Goal: Transaction & Acquisition: Book appointment/travel/reservation

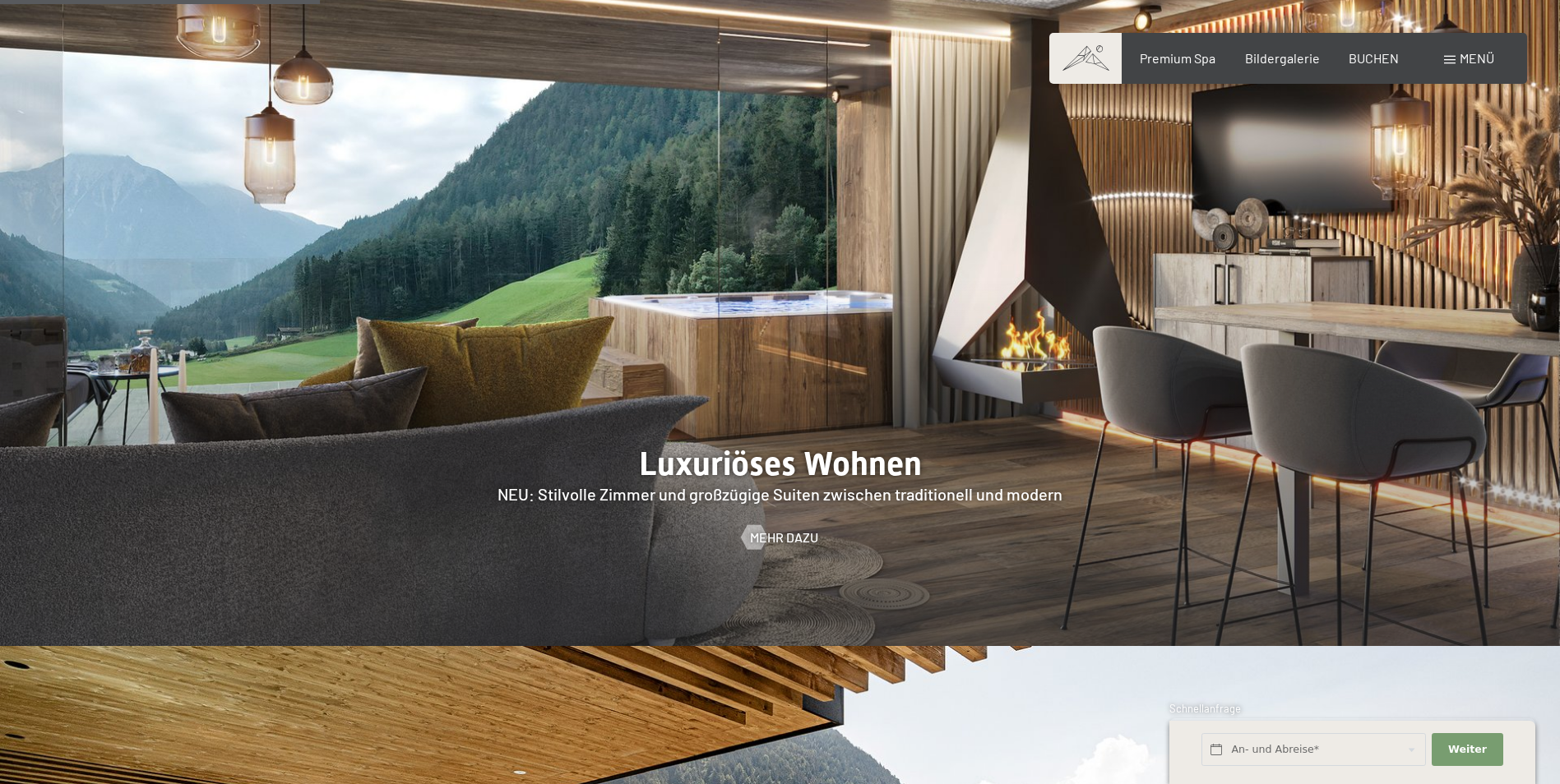
scroll to position [2137, 0]
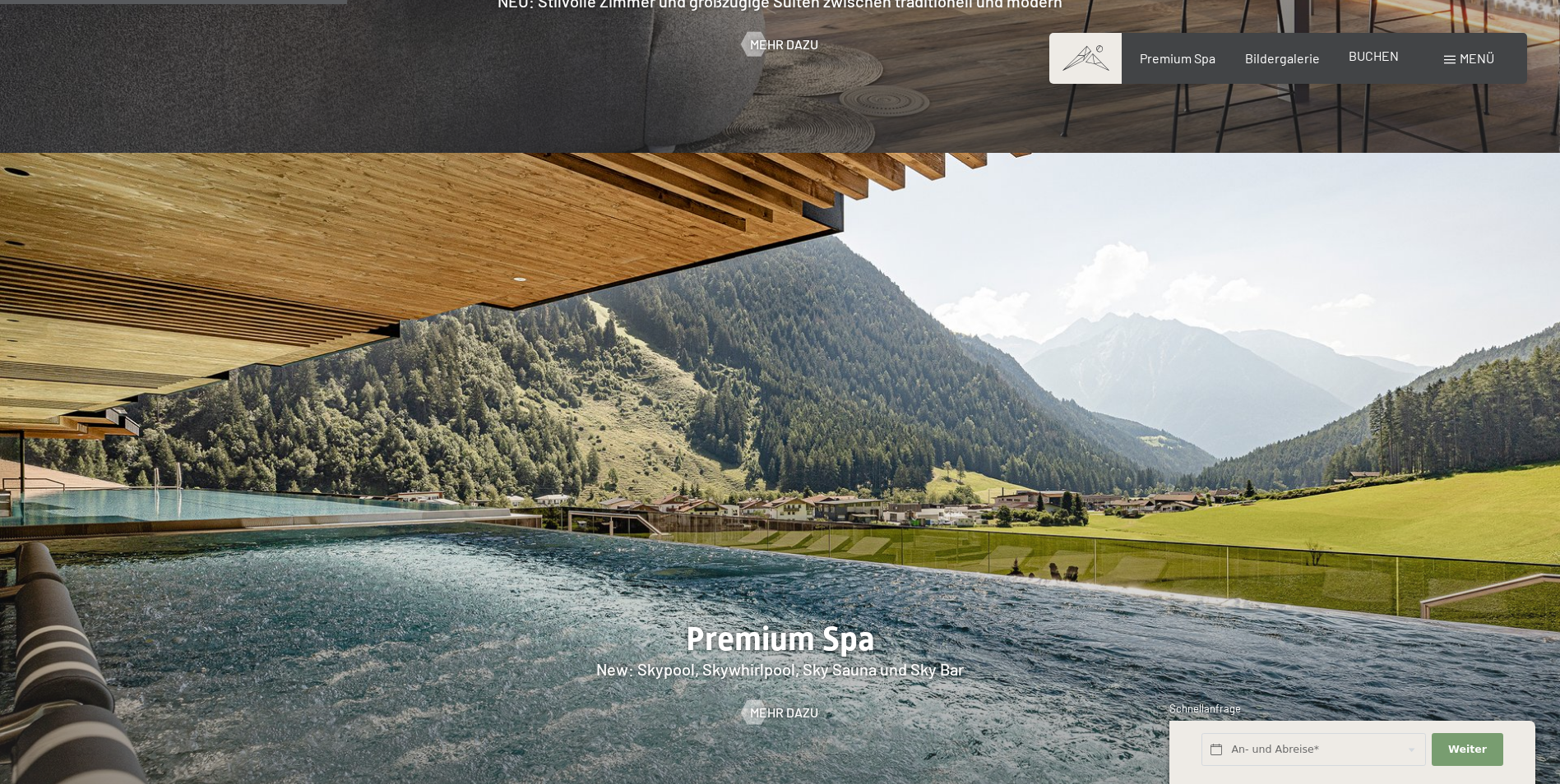
click at [1383, 57] on span "BUCHEN" at bounding box center [1374, 56] width 50 height 16
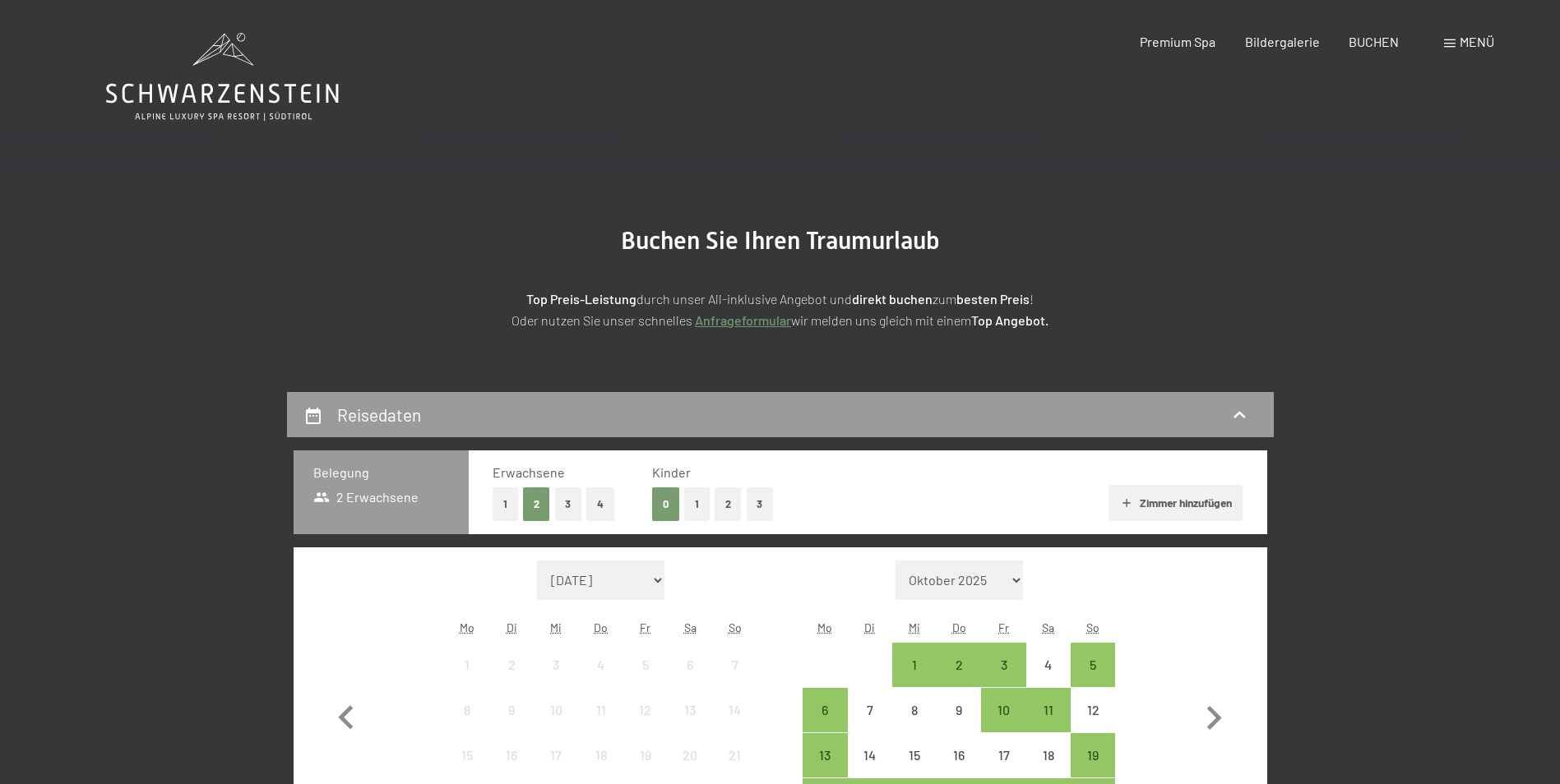
click at [642, 574] on select "[DATE] Oktober 2025 [DATE] Dezember 2025 Januar 2026 Februar 2026 März 2026 [DA…" at bounding box center [601, 580] width 128 height 39
select select "[DATE]"
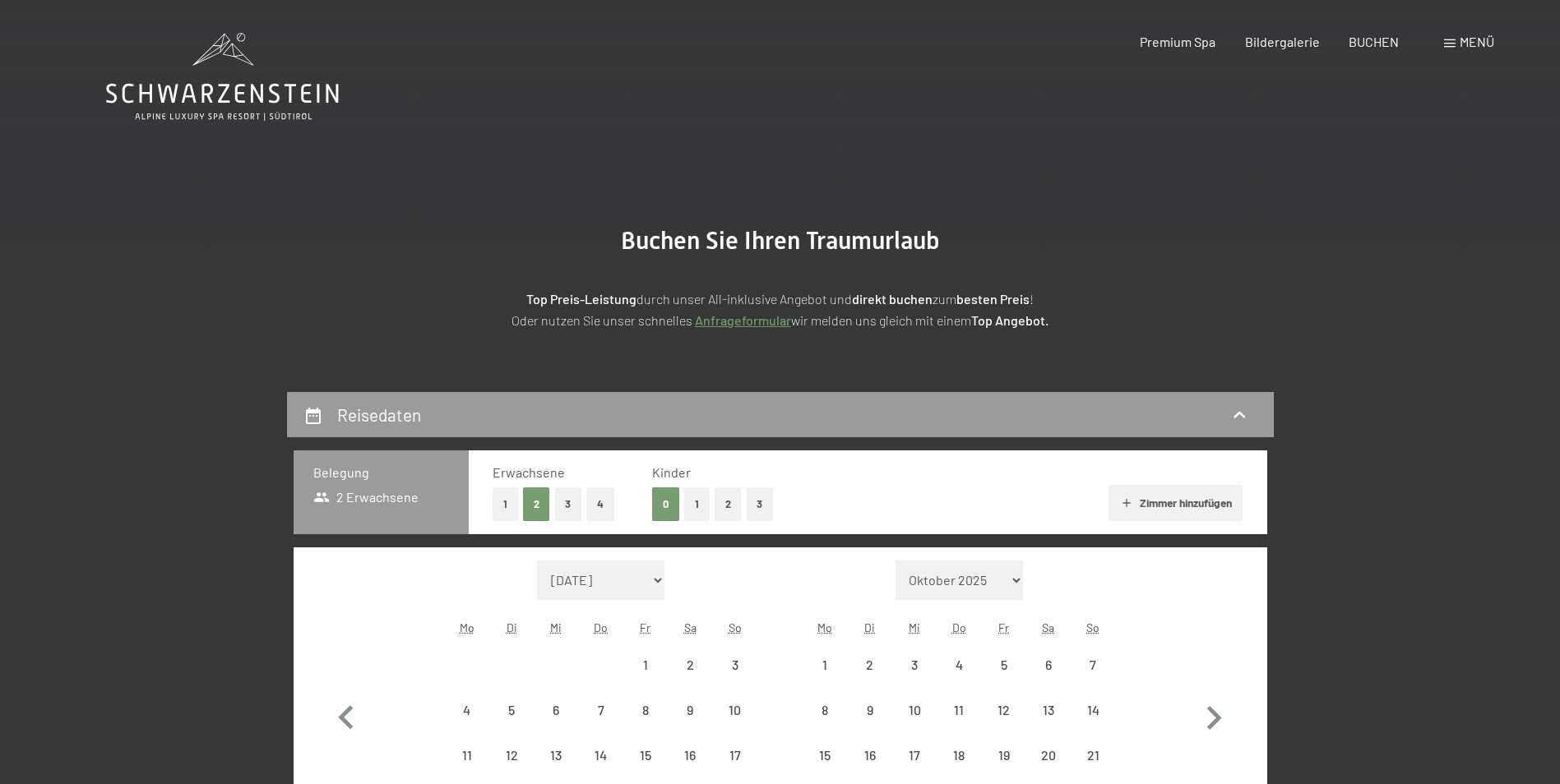
scroll to position [329, 0]
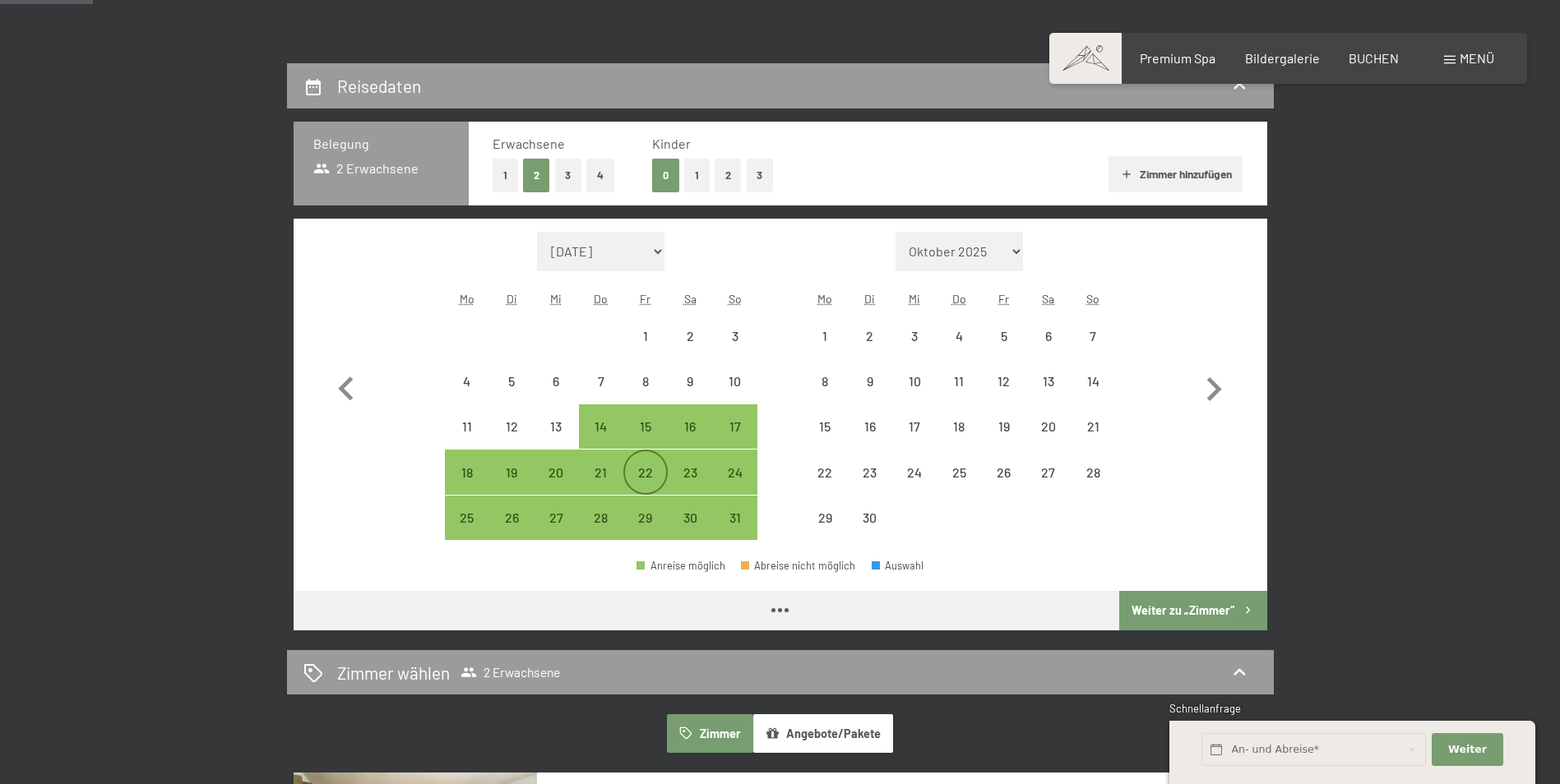
select select "[DATE]"
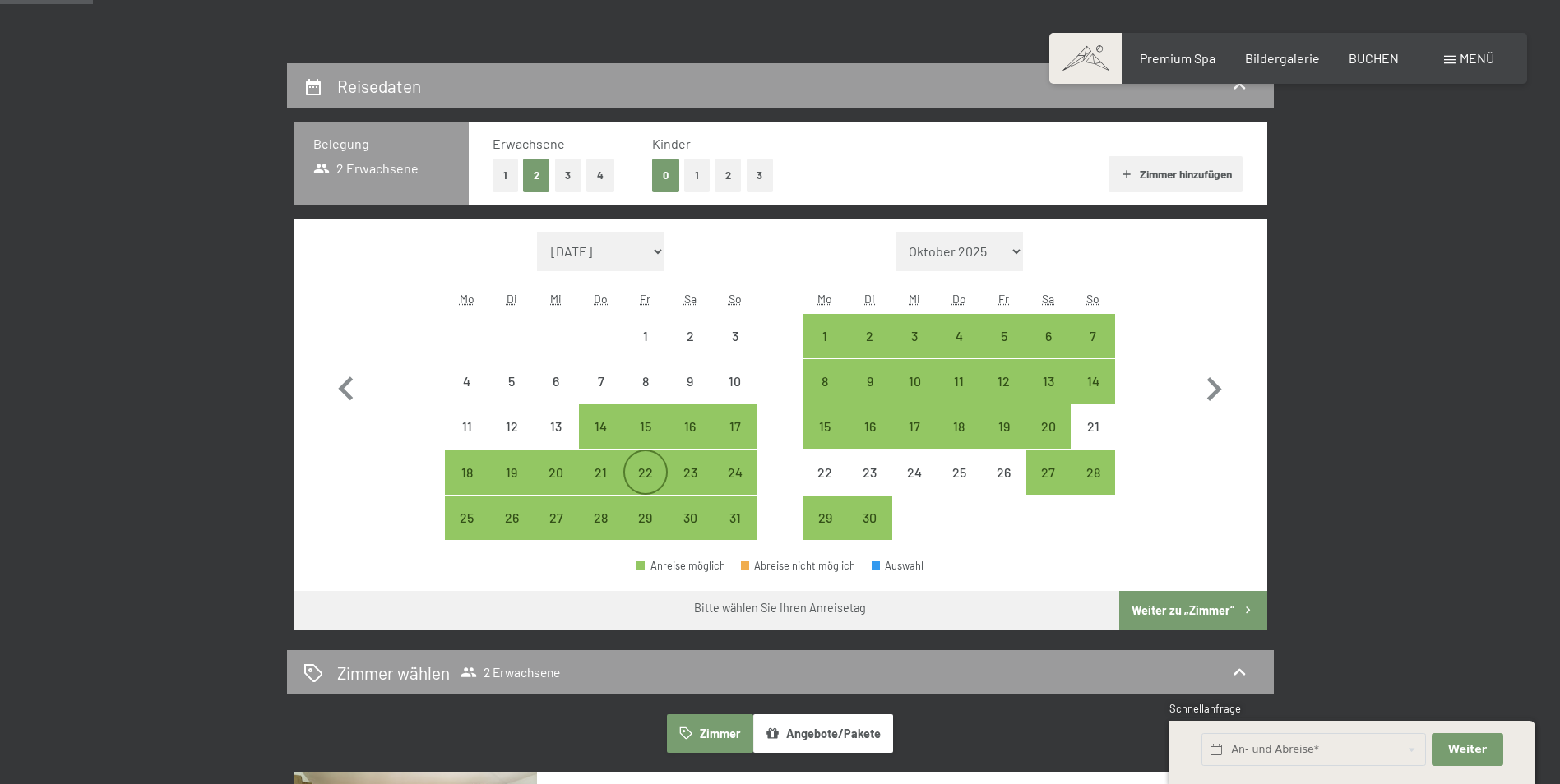
click at [650, 472] on div "22" at bounding box center [645, 486] width 41 height 41
select select "[DATE]"
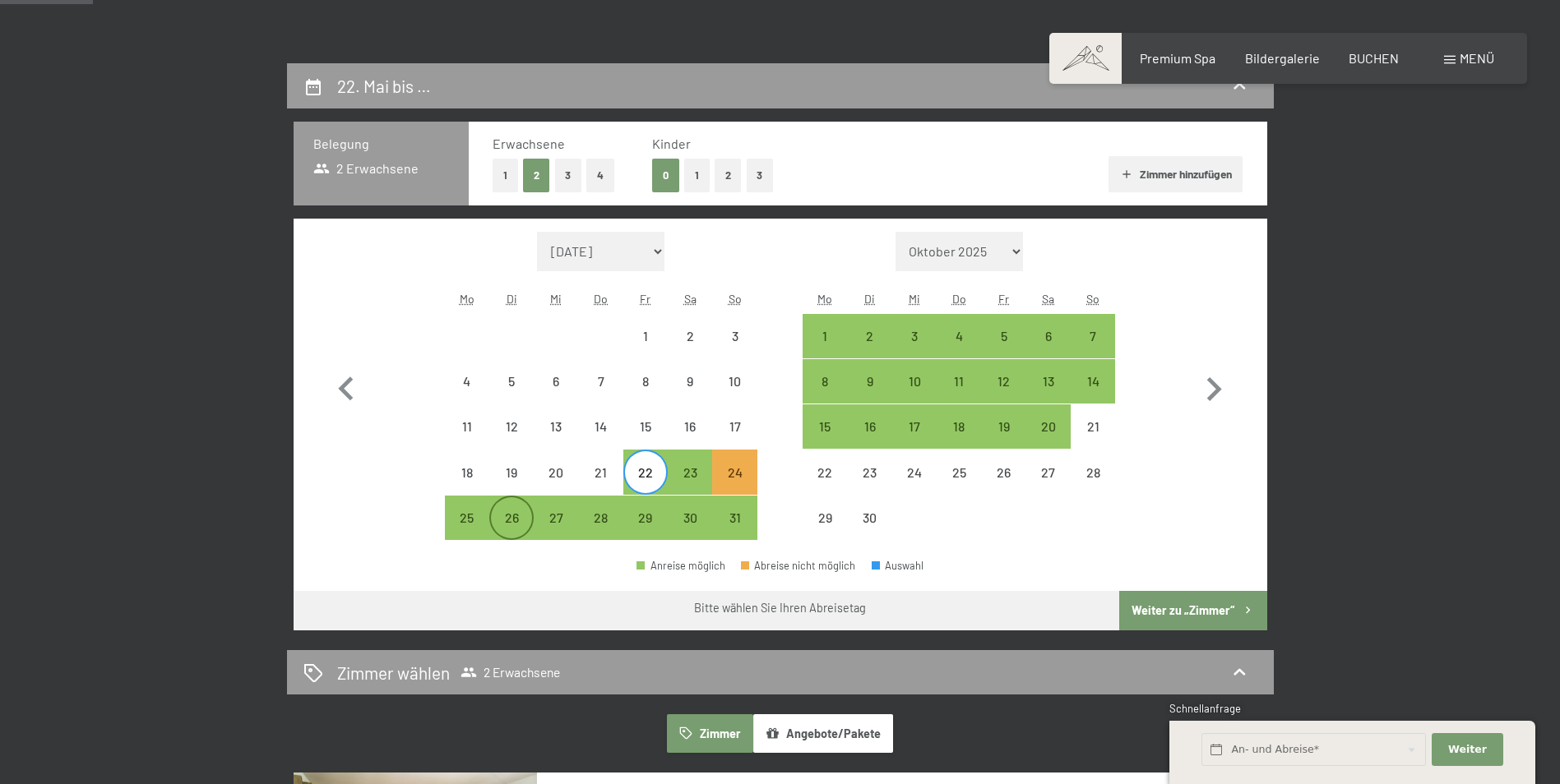
click at [519, 521] on div "26" at bounding box center [511, 532] width 41 height 41
select select "[DATE]"
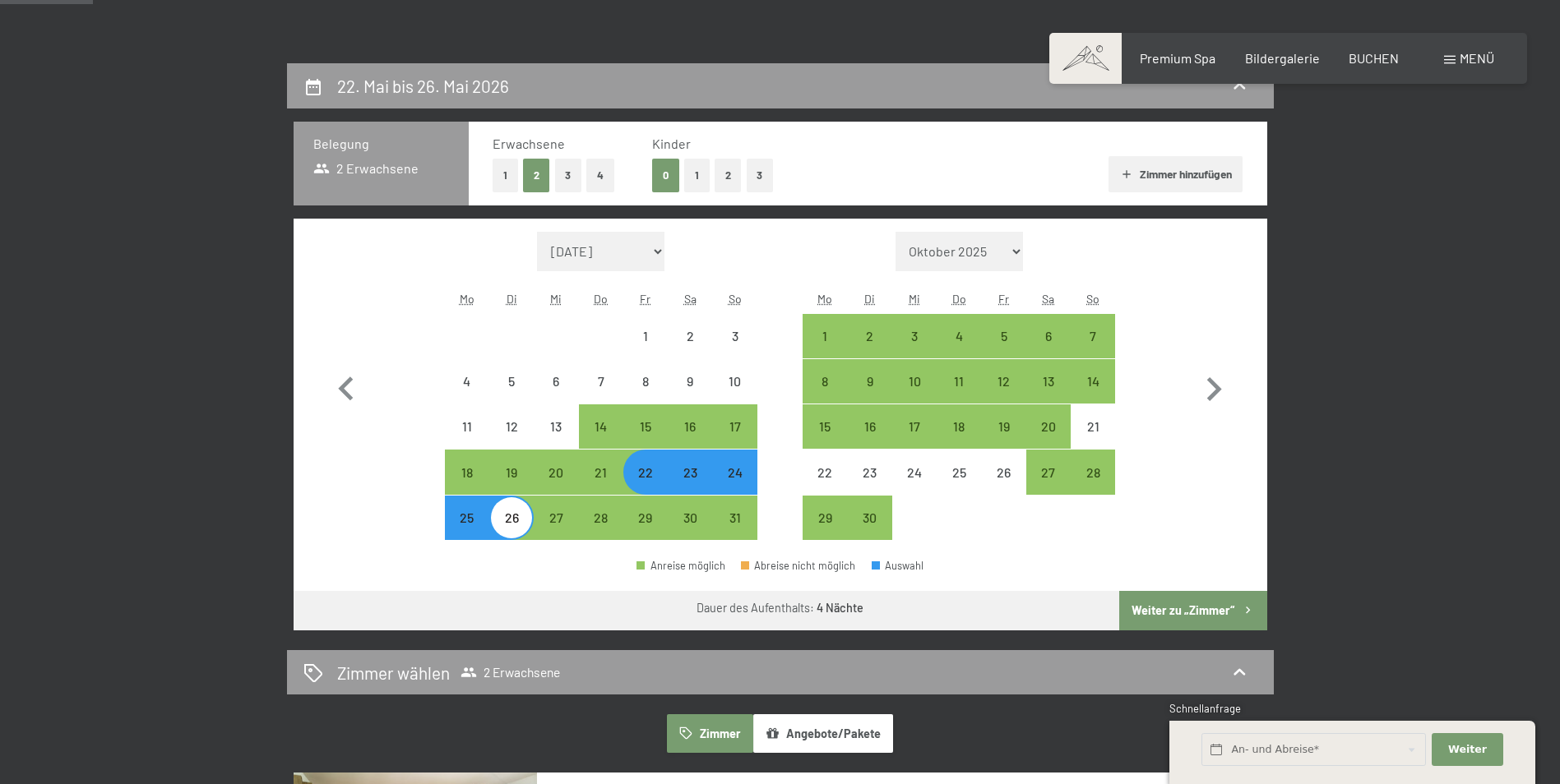
click at [1212, 608] on button "Weiter zu „Zimmer“" at bounding box center [1193, 610] width 147 height 39
select select "[DATE]"
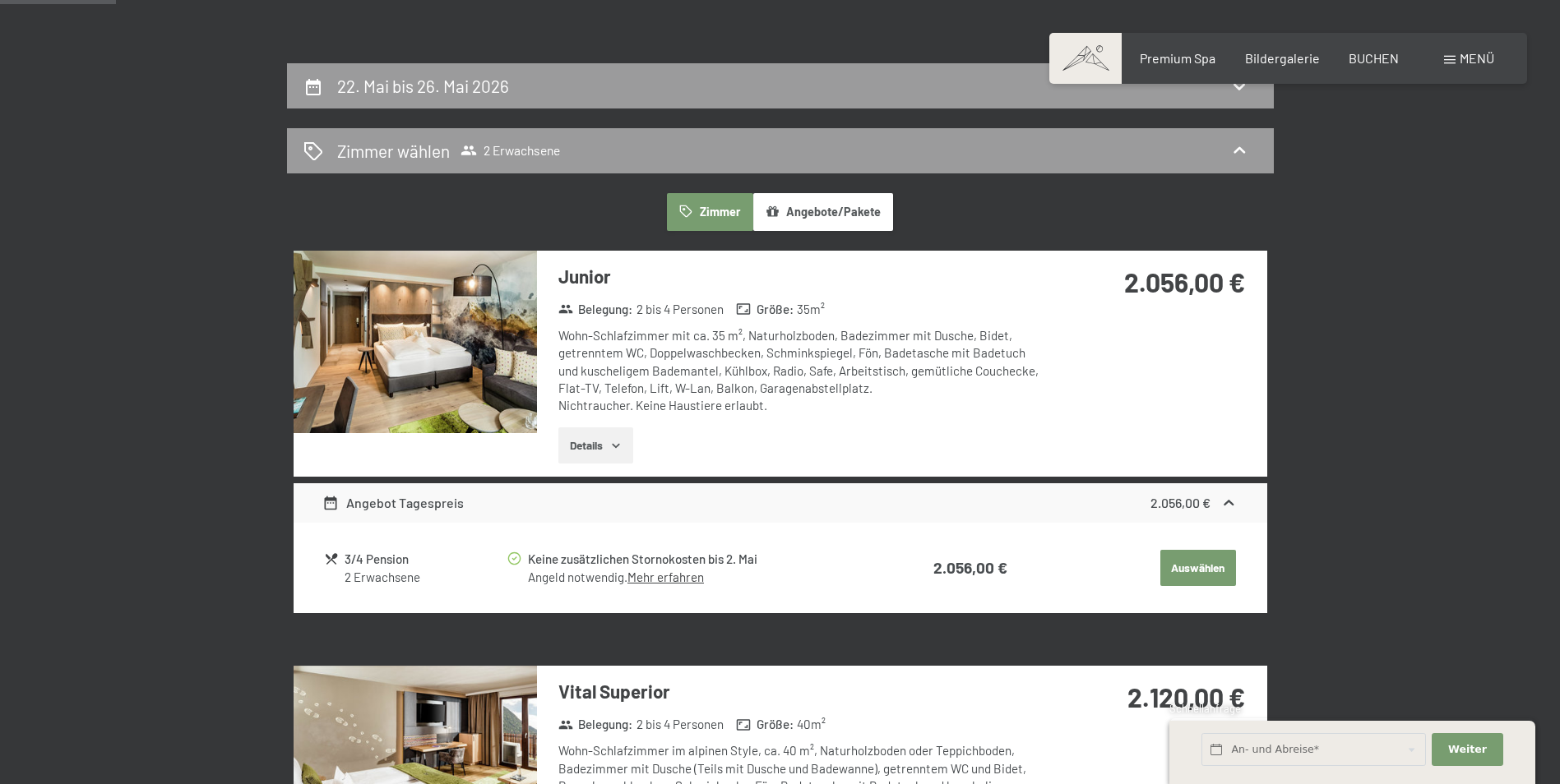
scroll to position [392, 0]
